Goal: Information Seeking & Learning: Learn about a topic

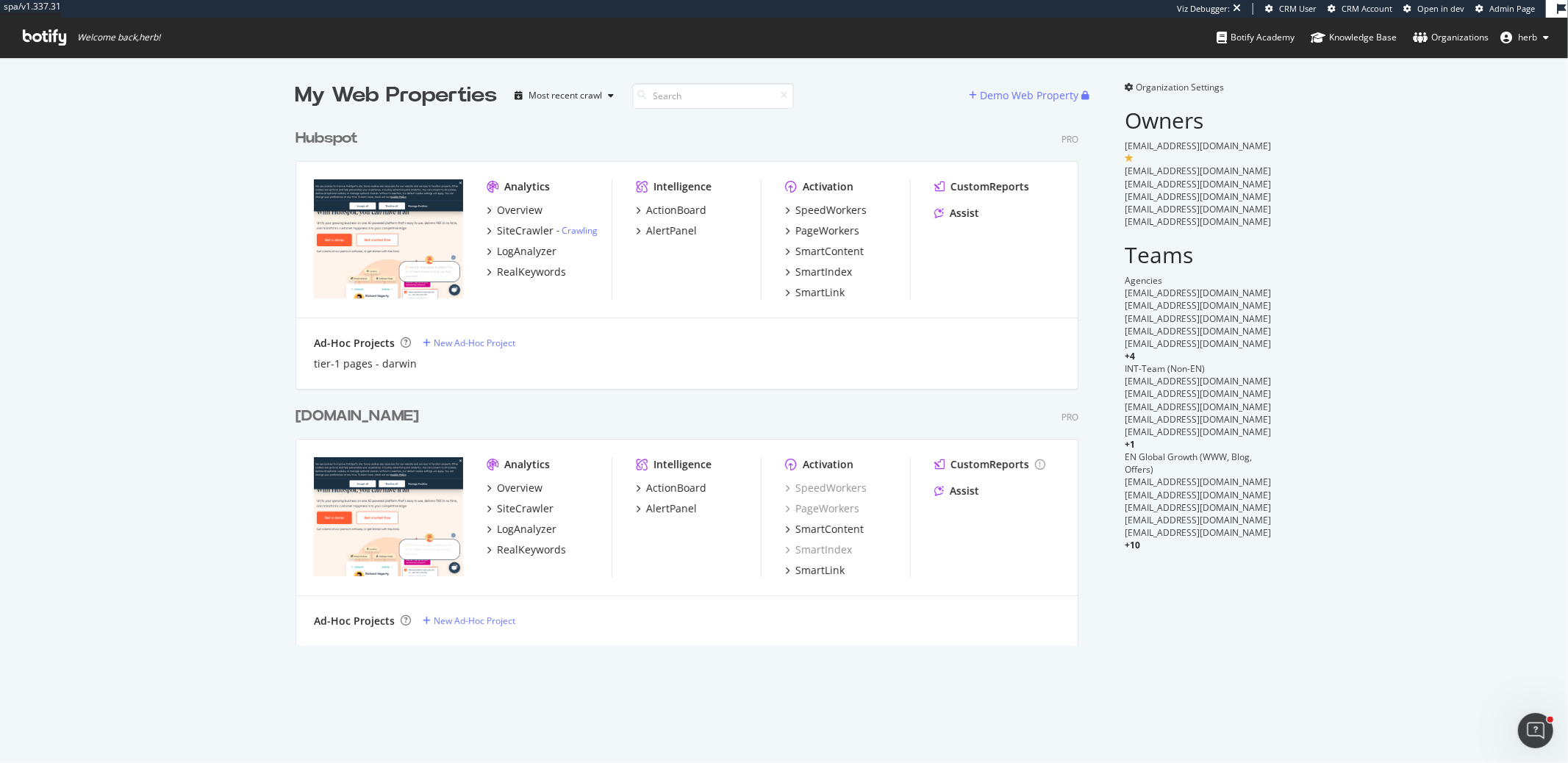
scroll to position [535, 795]
click at [538, 203] on div "Overview" at bounding box center [520, 211] width 46 height 15
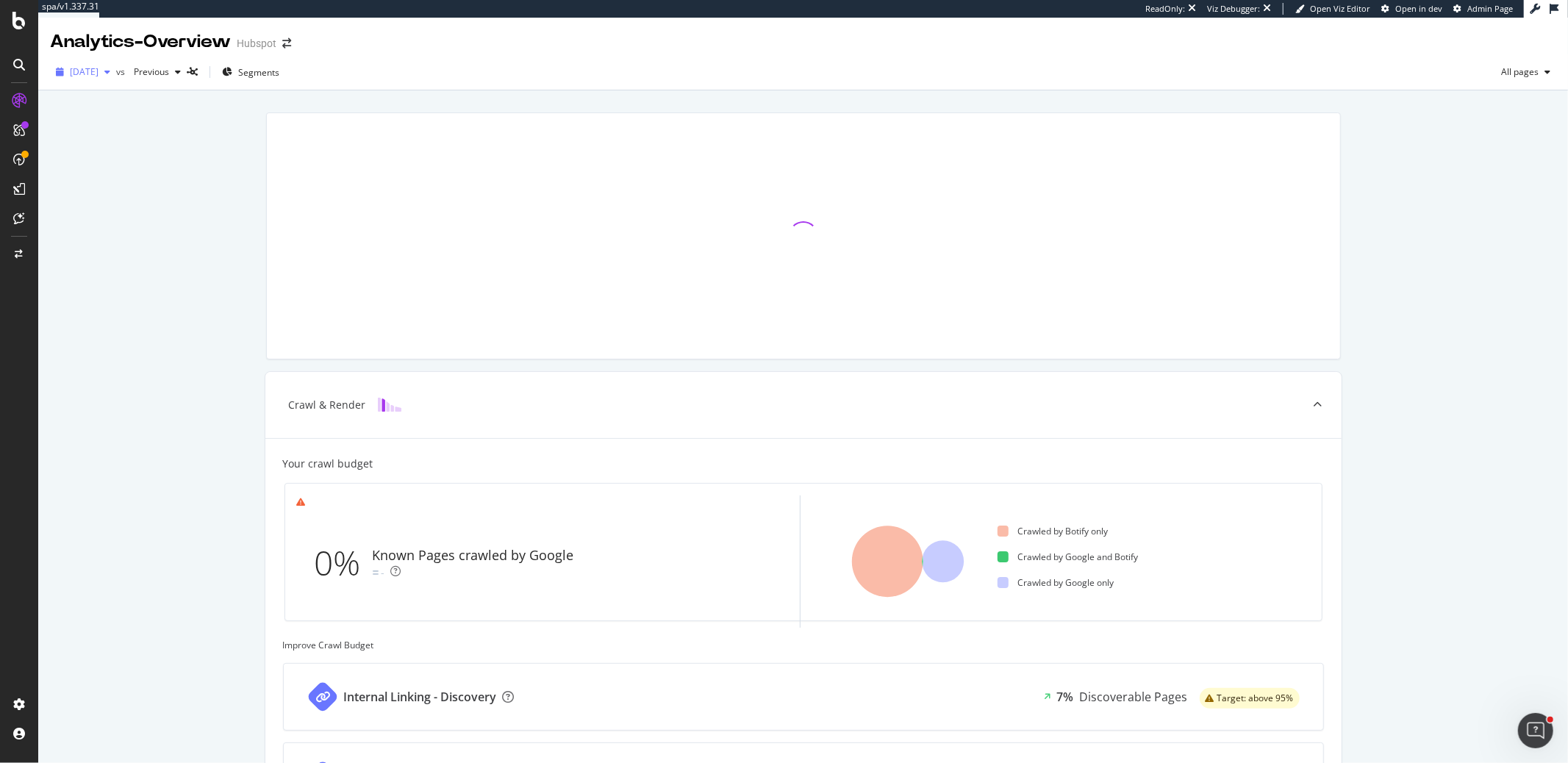
click at [98, 72] on span "[DATE]" at bounding box center [84, 72] width 29 height 13
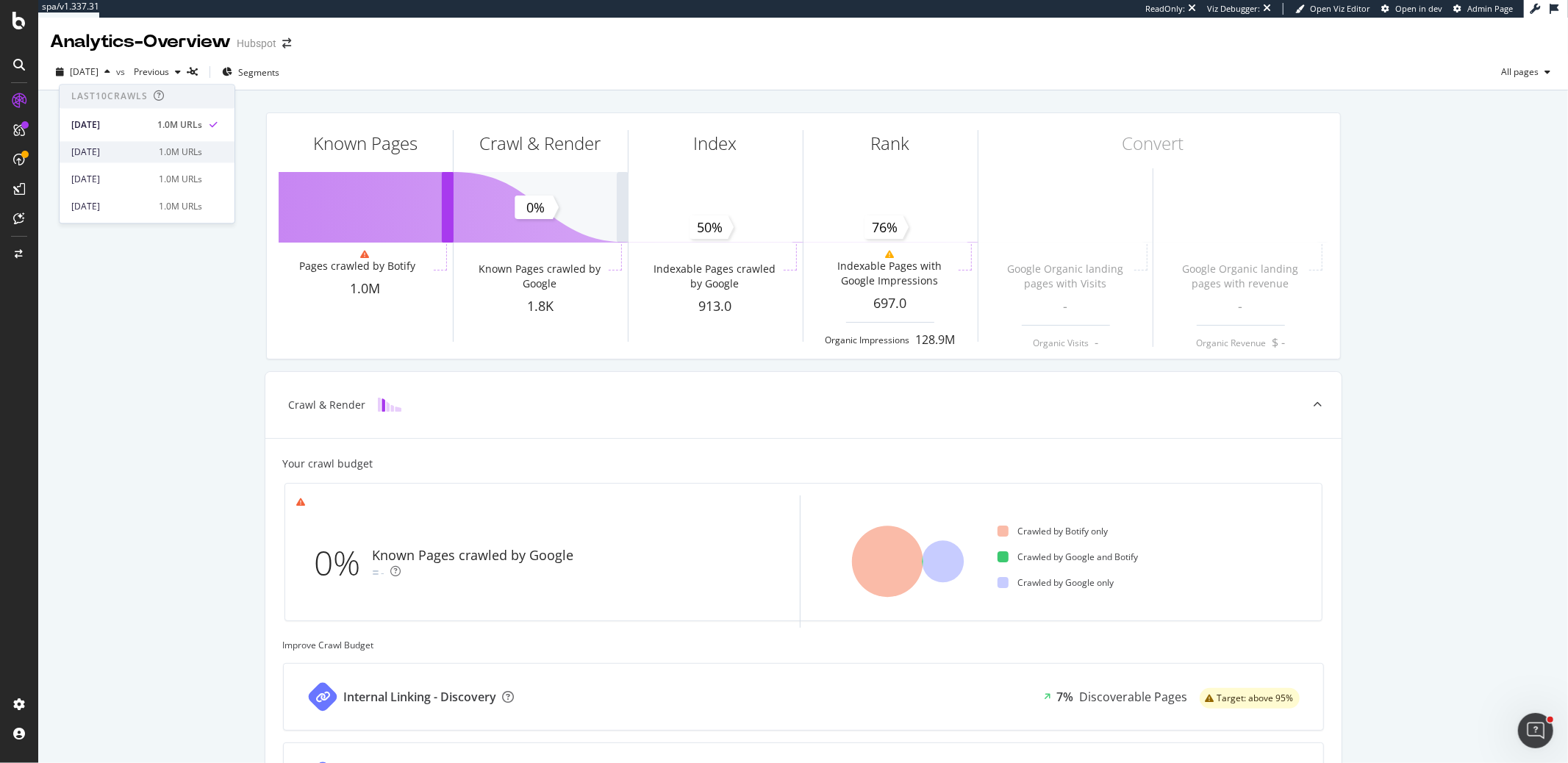
click at [115, 154] on div "[DATE]" at bounding box center [111, 152] width 79 height 13
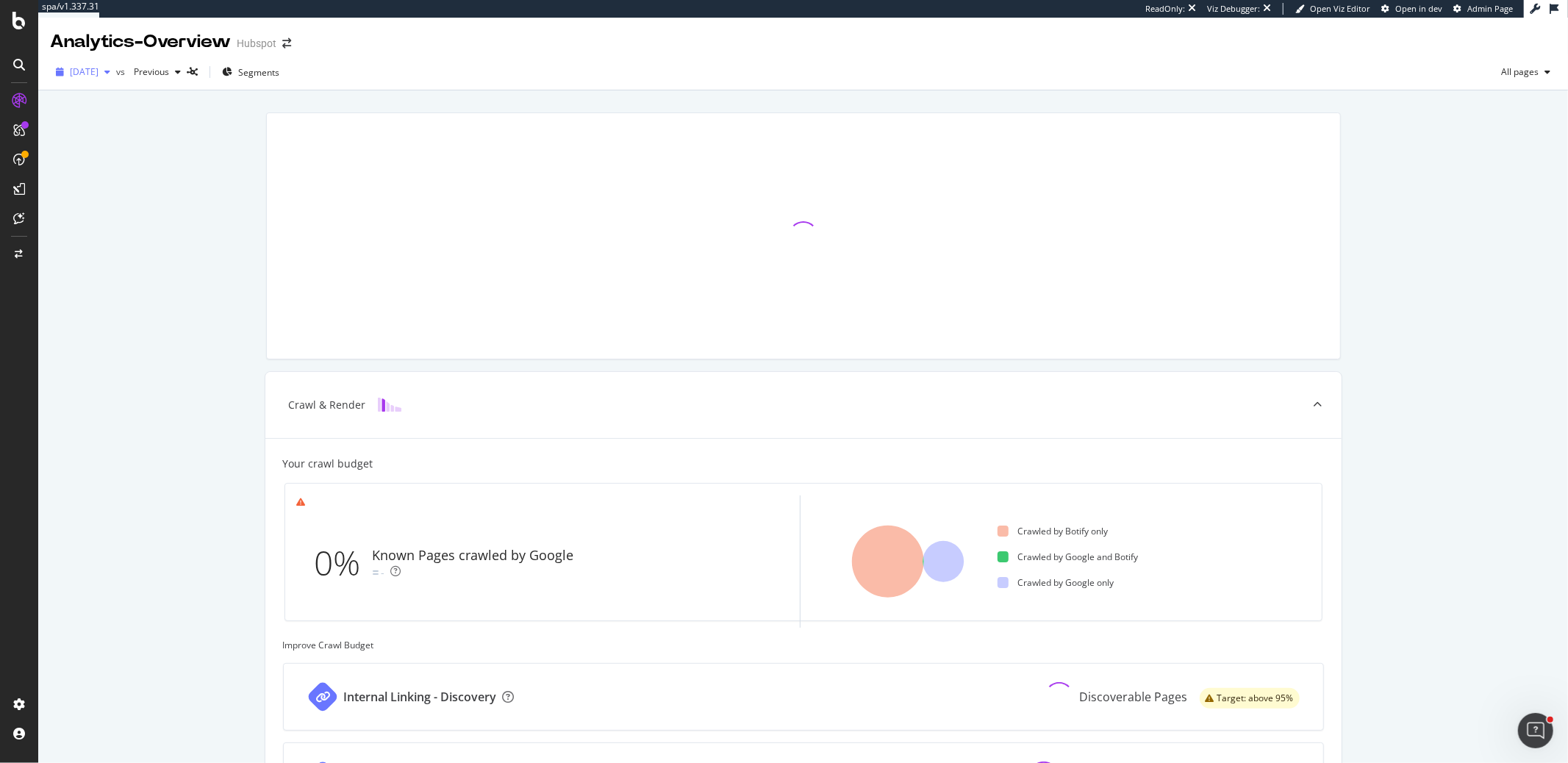
click at [98, 70] on span "[DATE]" at bounding box center [84, 72] width 29 height 13
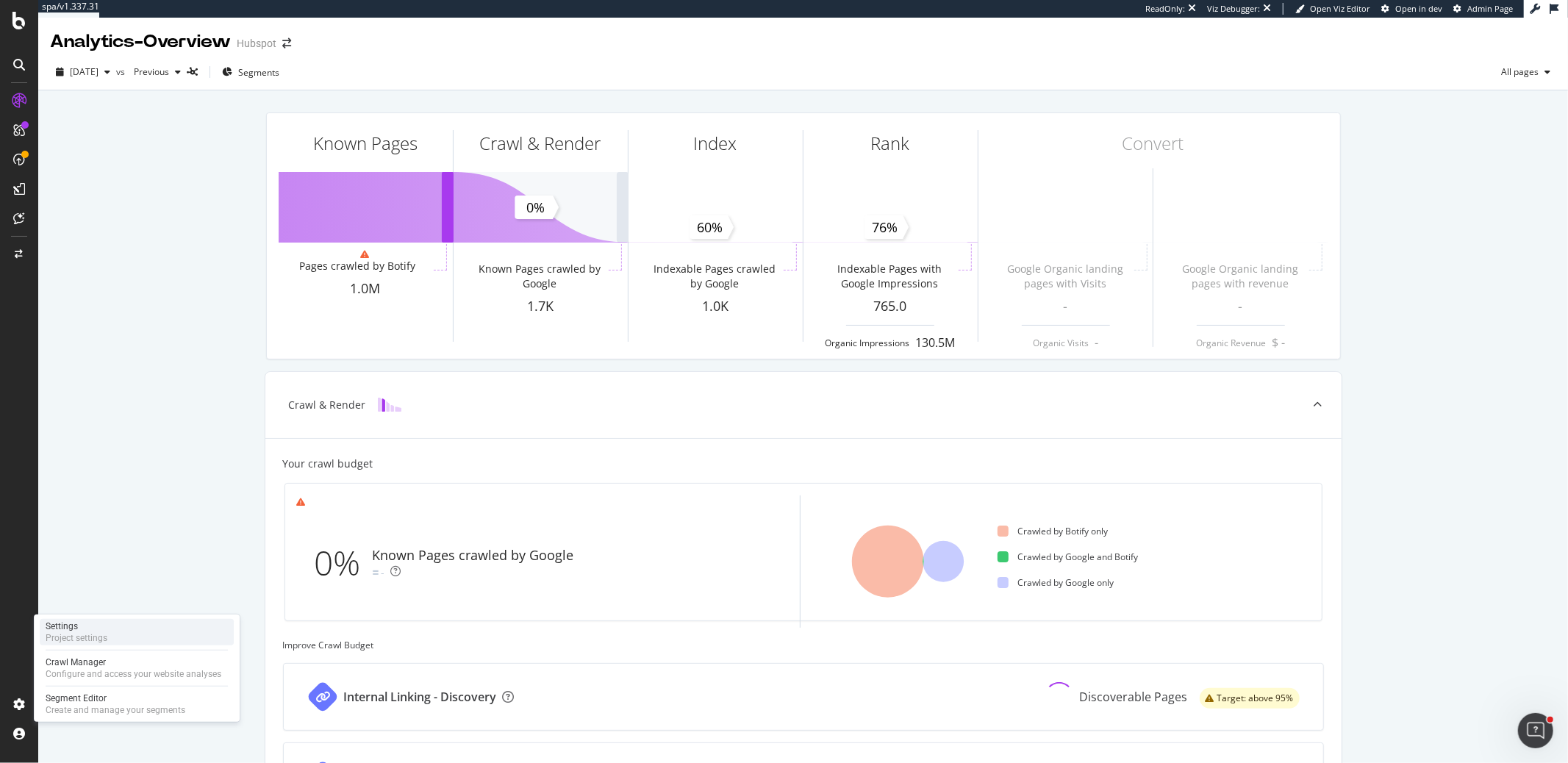
click at [116, 630] on div "Settings Project settings" at bounding box center [136, 632] width 194 height 27
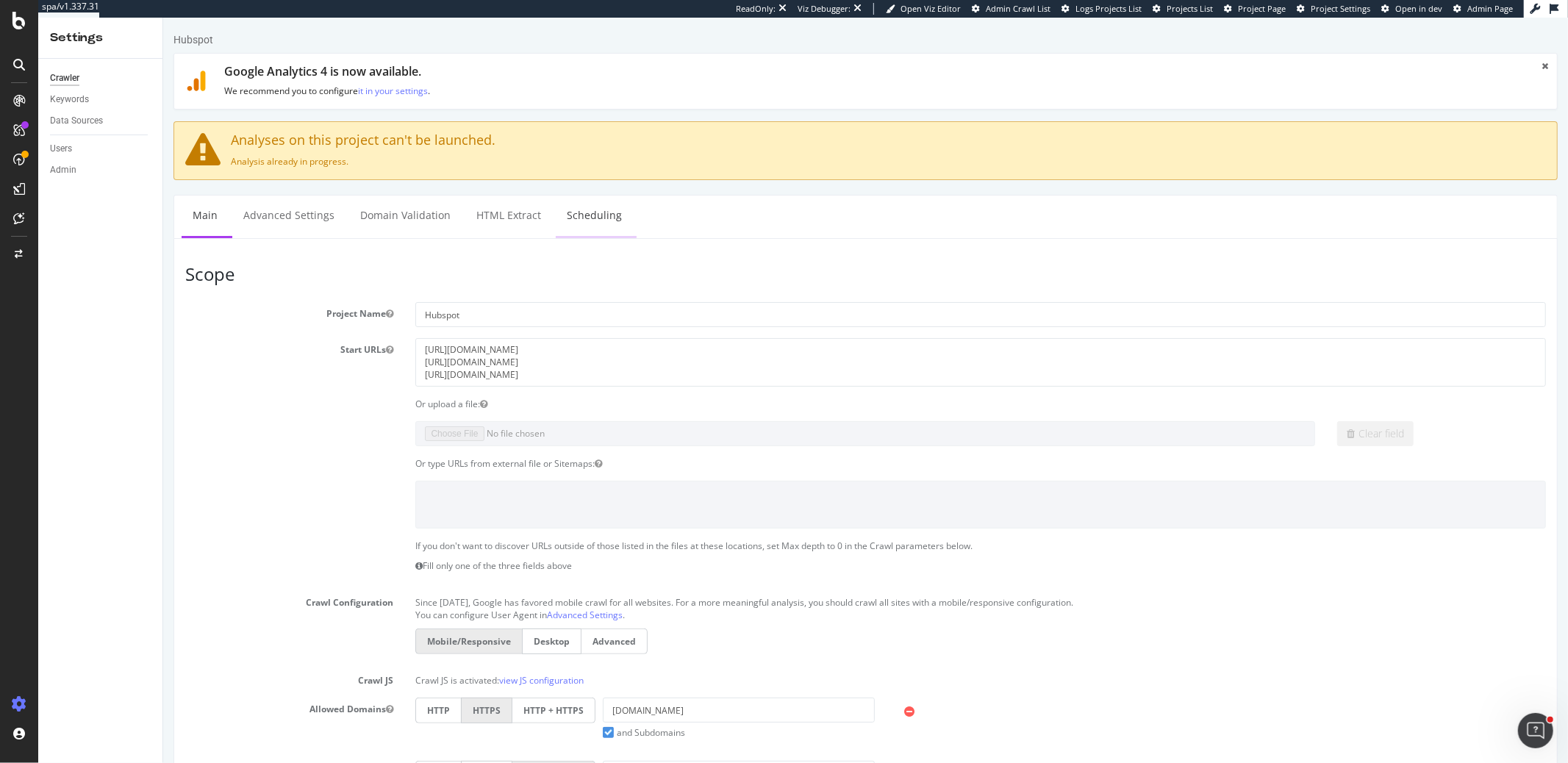
click at [565, 208] on link "Scheduling" at bounding box center [593, 216] width 77 height 40
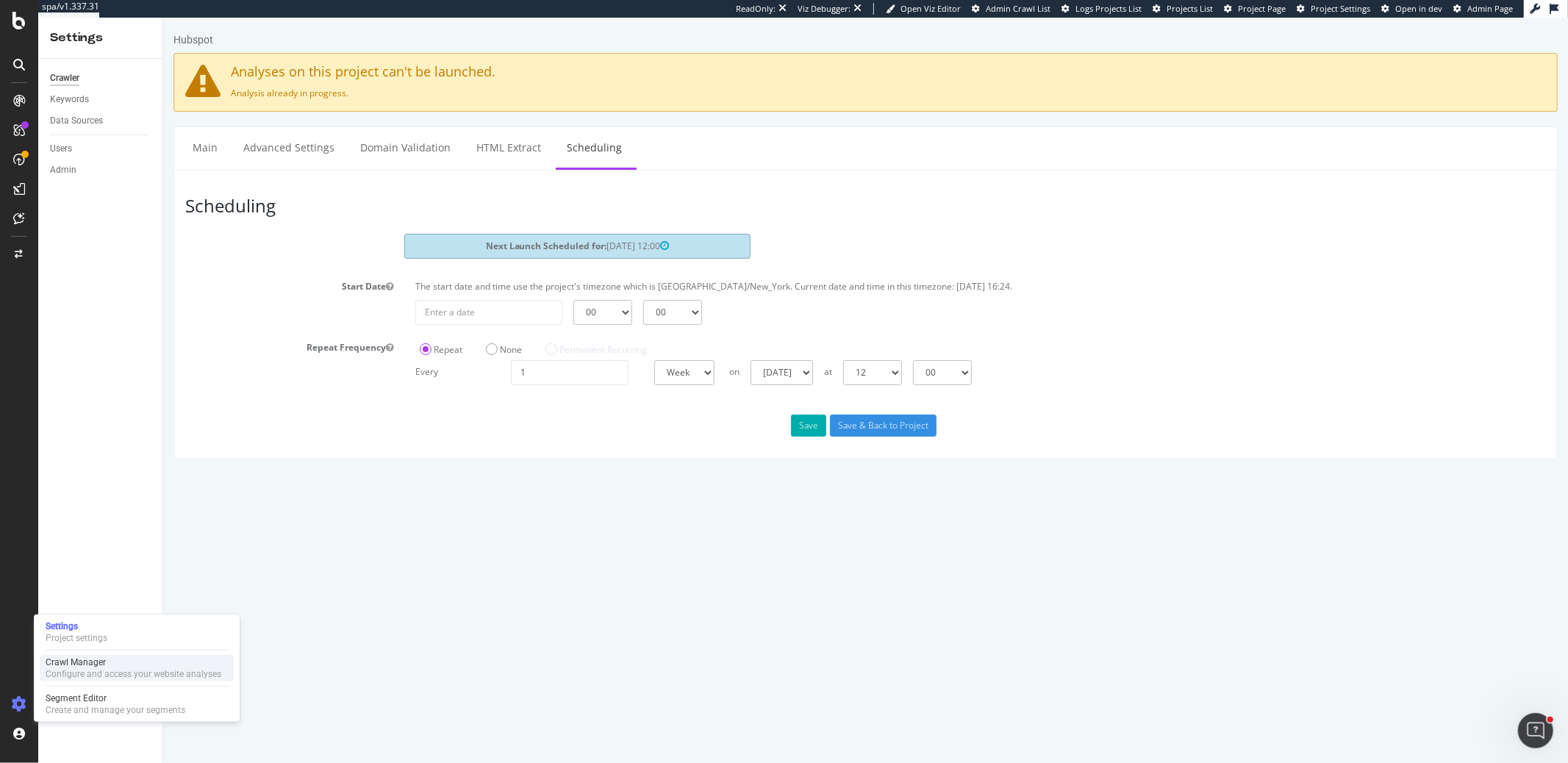
click at [66, 670] on div "Configure and access your website analyses" at bounding box center [133, 673] width 176 height 12
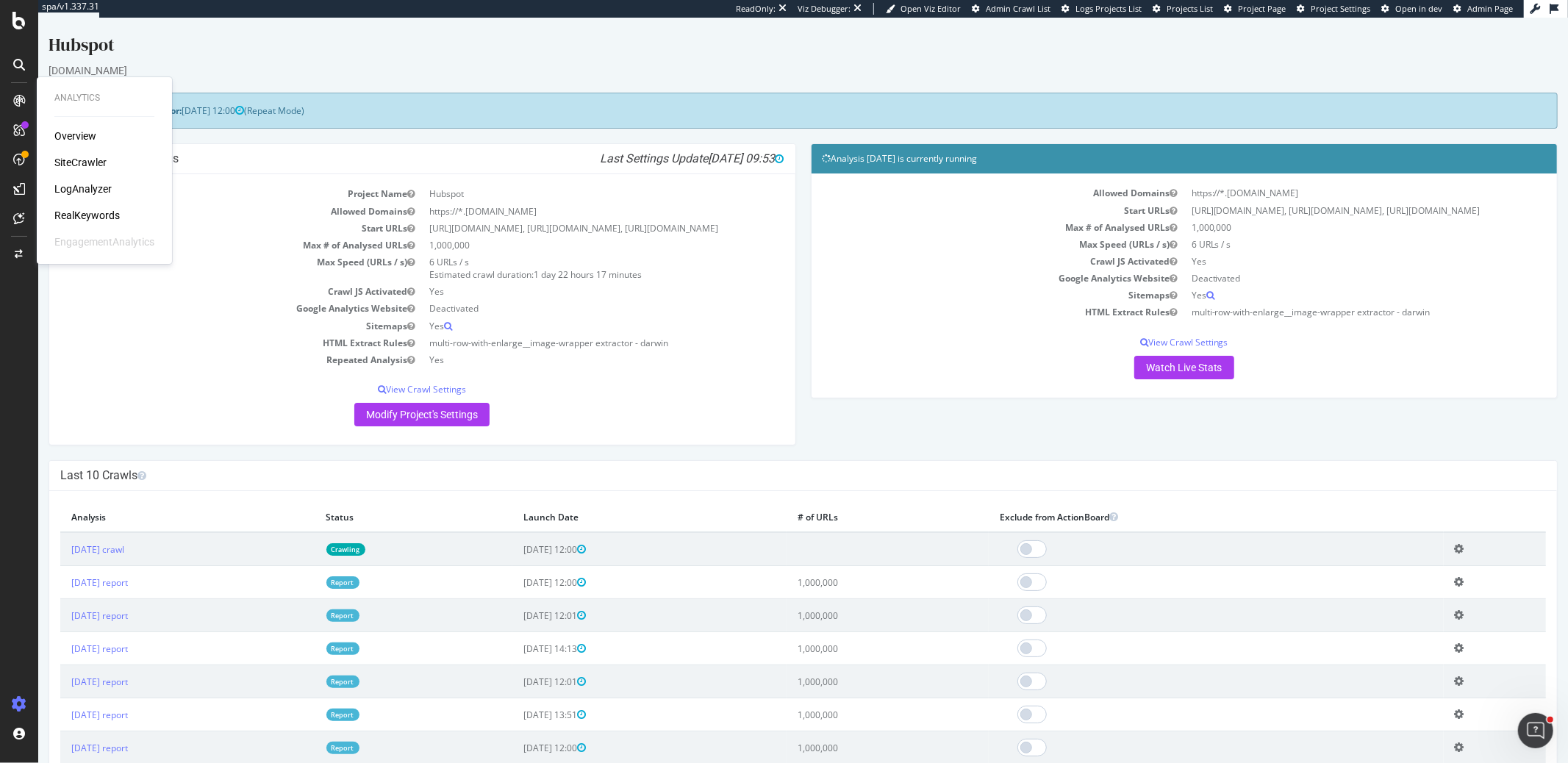
click at [62, 159] on div "SiteCrawler" at bounding box center [80, 163] width 52 height 15
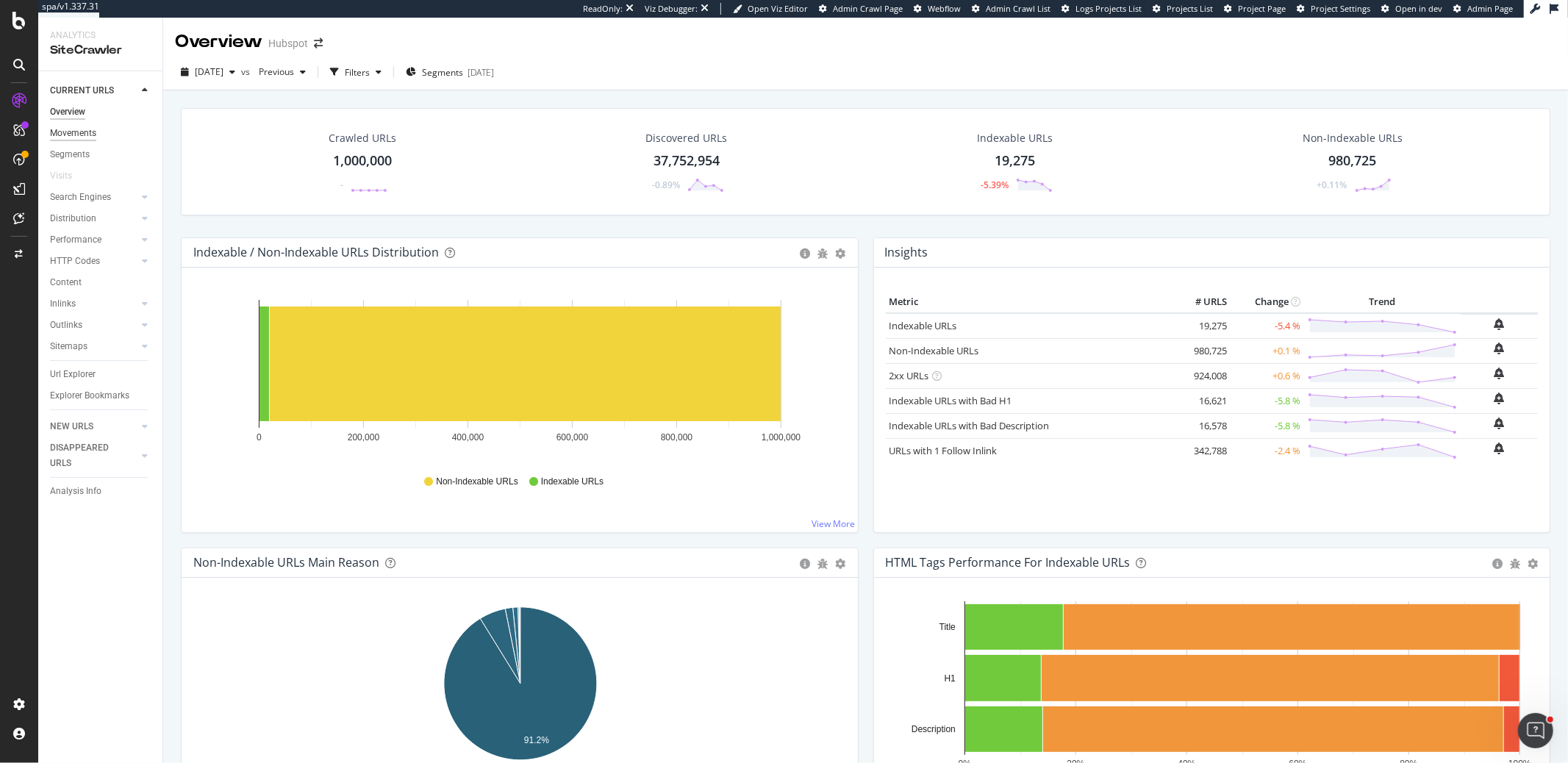
click at [75, 132] on div "Movements" at bounding box center [73, 133] width 46 height 16
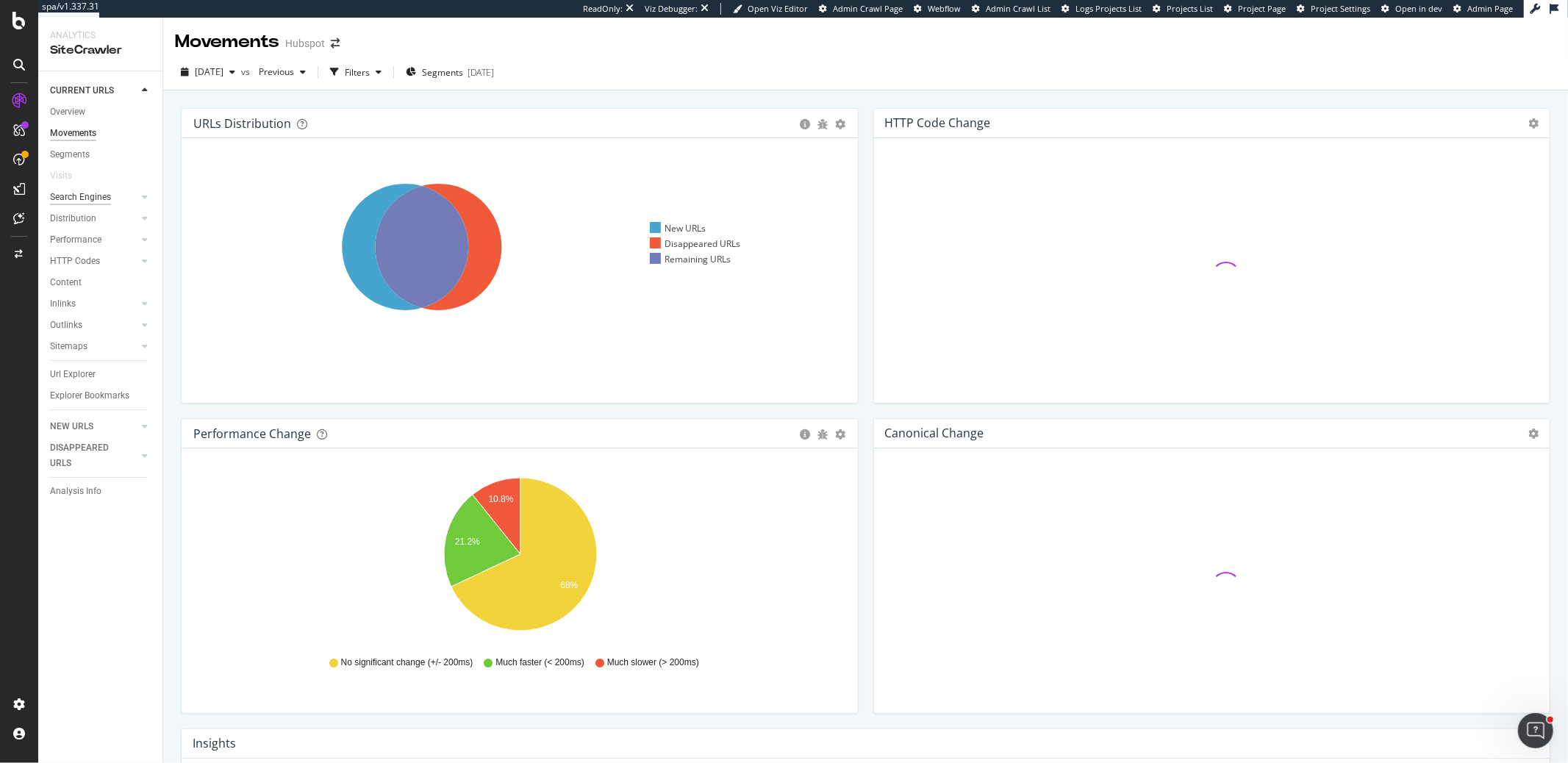
click at [77, 197] on div "Search Engines" at bounding box center [80, 197] width 61 height 16
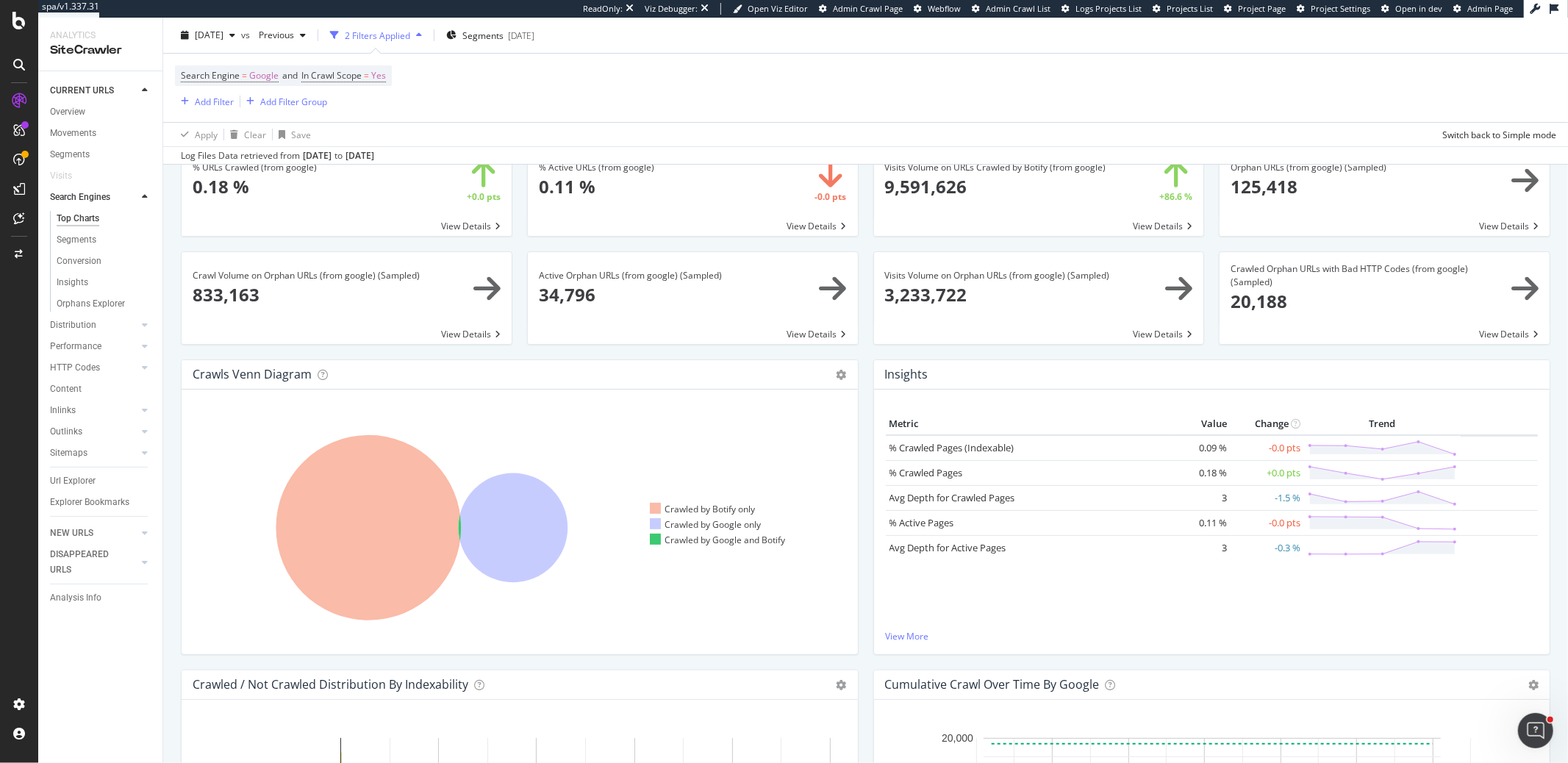
scroll to position [97, 0]
